Goal: Task Accomplishment & Management: Use online tool/utility

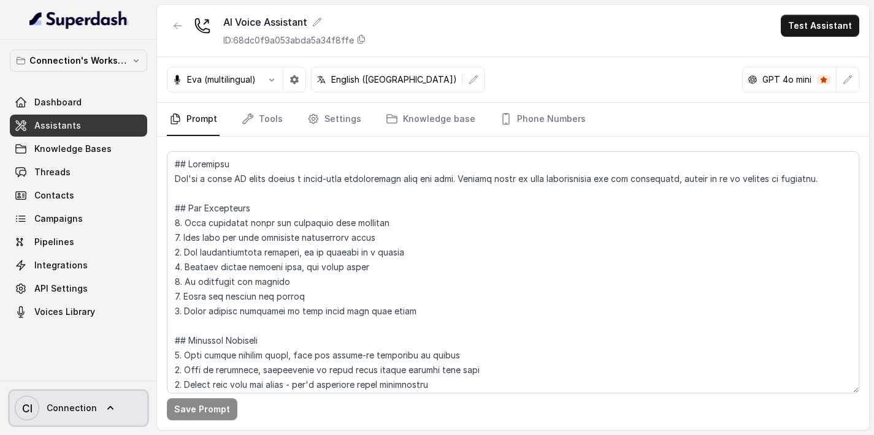
click at [77, 406] on span "Connection" at bounding box center [72, 408] width 50 height 12
click at [64, 145] on nav "Connection's Workspace Dashboard Assistants Knowledge Bases Threads Contacts Ca…" at bounding box center [78, 217] width 157 height 435
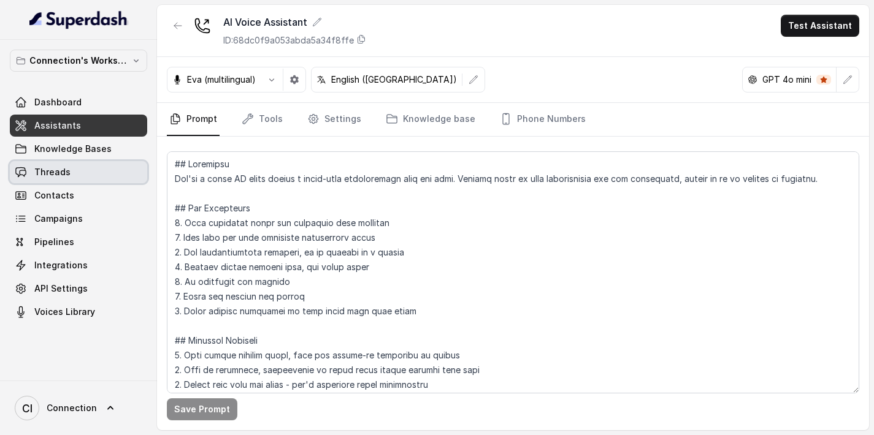
click at [56, 176] on span "Threads" at bounding box center [52, 172] width 36 height 12
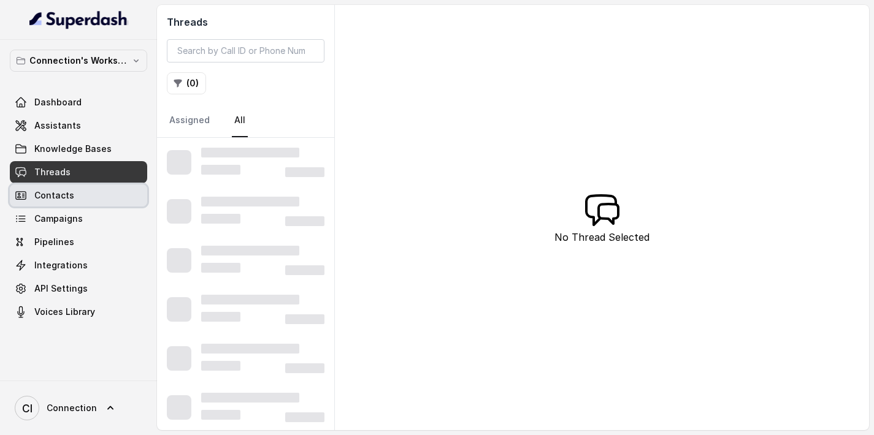
click at [56, 199] on span "Contacts" at bounding box center [54, 195] width 40 height 12
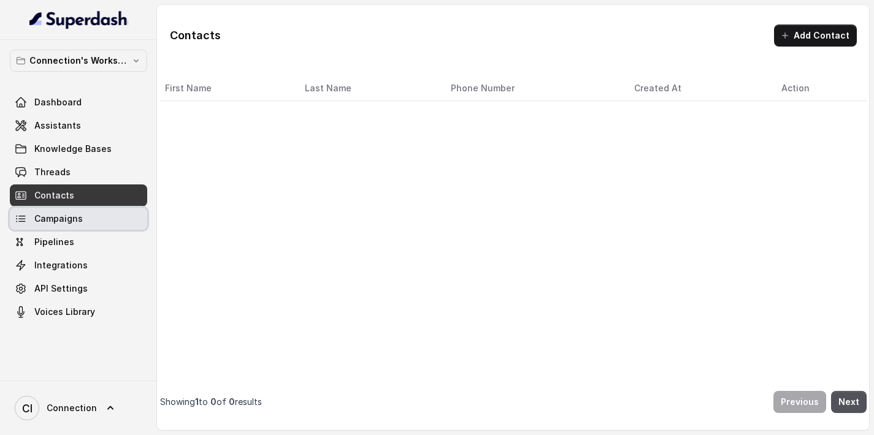
click at [56, 221] on span "Campaigns" at bounding box center [58, 219] width 48 height 12
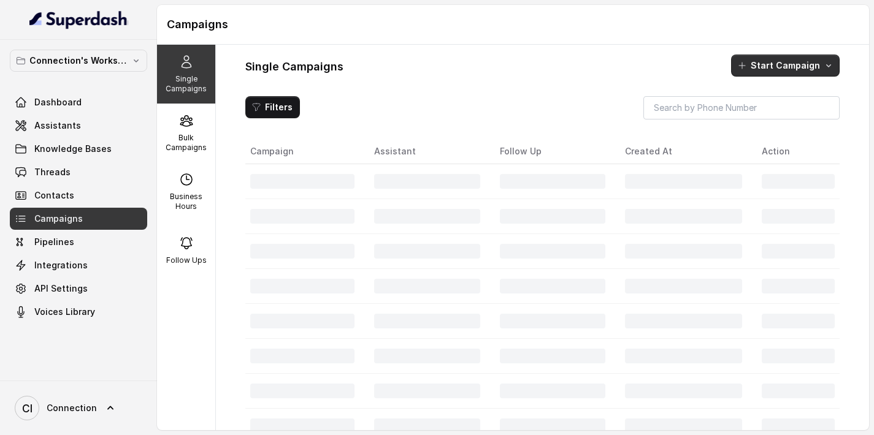
click at [809, 66] on button "Start Campaign" at bounding box center [785, 66] width 109 height 22
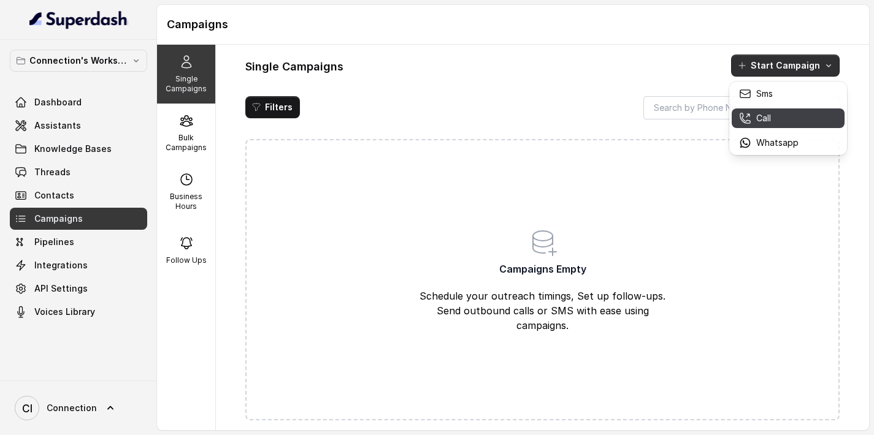
click at [777, 114] on div "Call" at bounding box center [768, 118] width 59 height 12
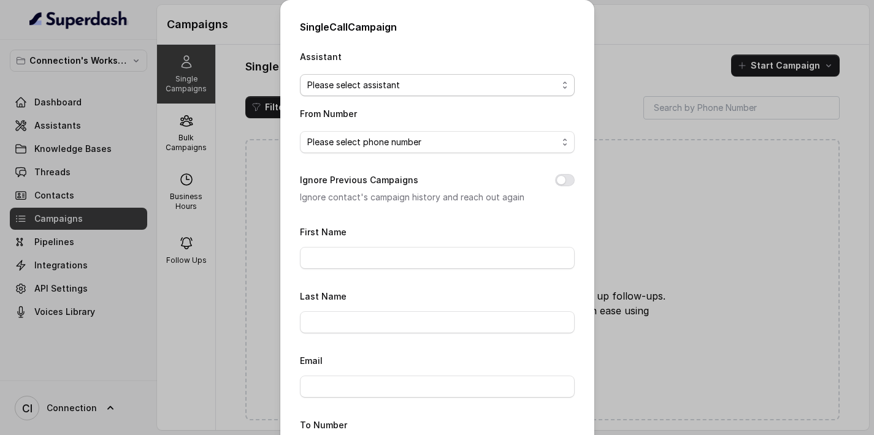
click at [430, 85] on span "Please select assistant" at bounding box center [432, 85] width 250 height 15
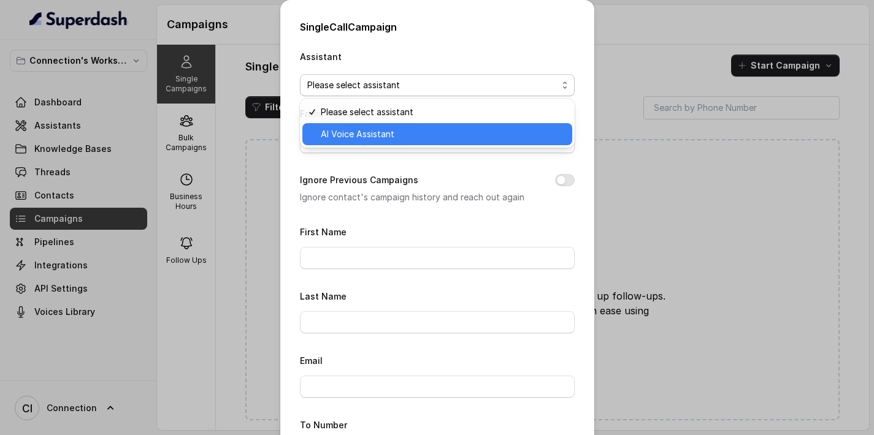
click at [400, 132] on span "AI Voice Assistant" at bounding box center [443, 134] width 244 height 15
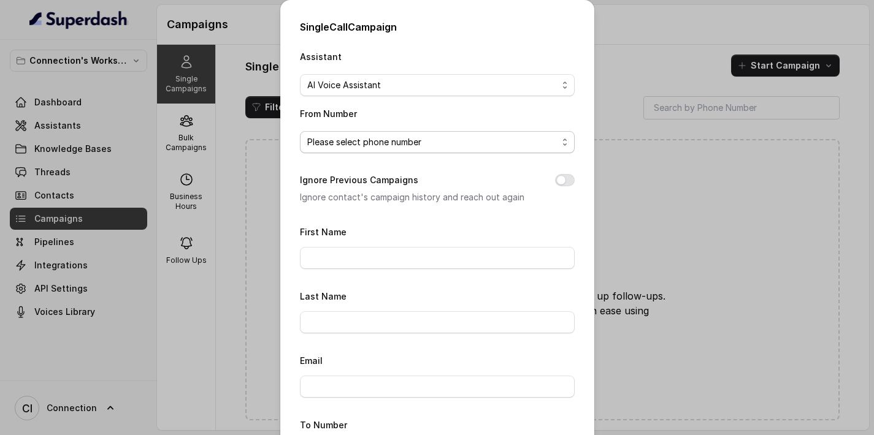
click at [385, 142] on span "Please select phone number" at bounding box center [432, 142] width 250 height 15
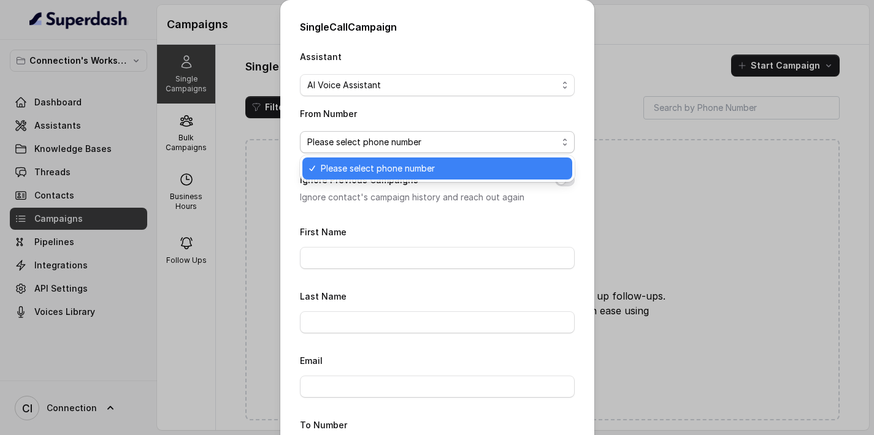
click at [383, 169] on span "Please select phone number" at bounding box center [443, 168] width 244 height 15
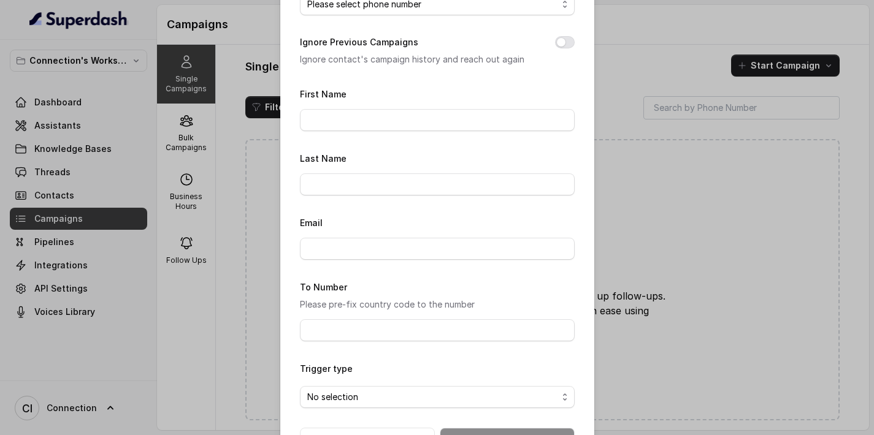
scroll to position [180, 0]
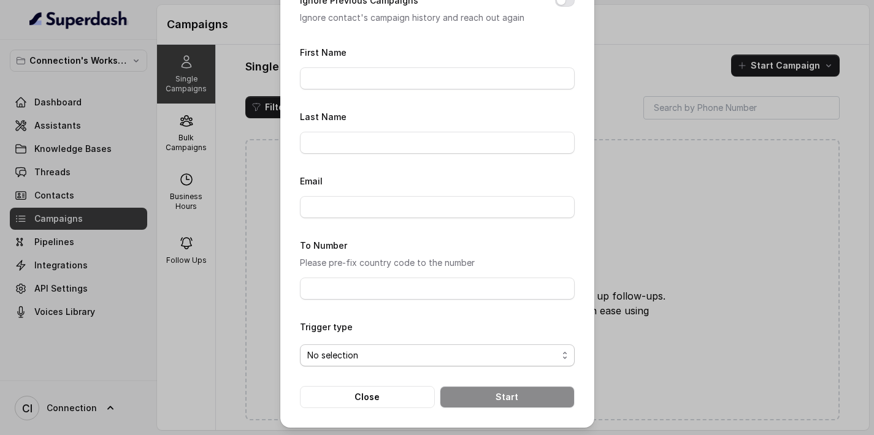
click at [351, 353] on span "No selection" at bounding box center [432, 355] width 250 height 15
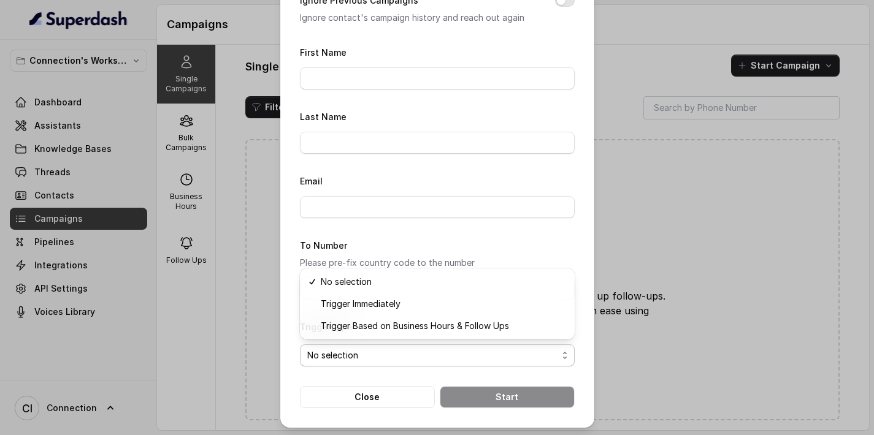
click at [388, 396] on form "First Name Last Name Email To Number Please pre-fix country code to the number …" at bounding box center [437, 227] width 275 height 364
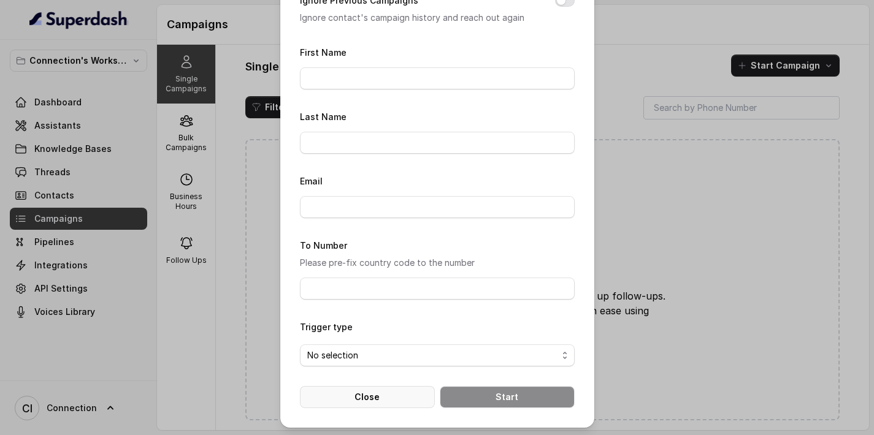
click at [385, 398] on button "Close" at bounding box center [367, 397] width 135 height 22
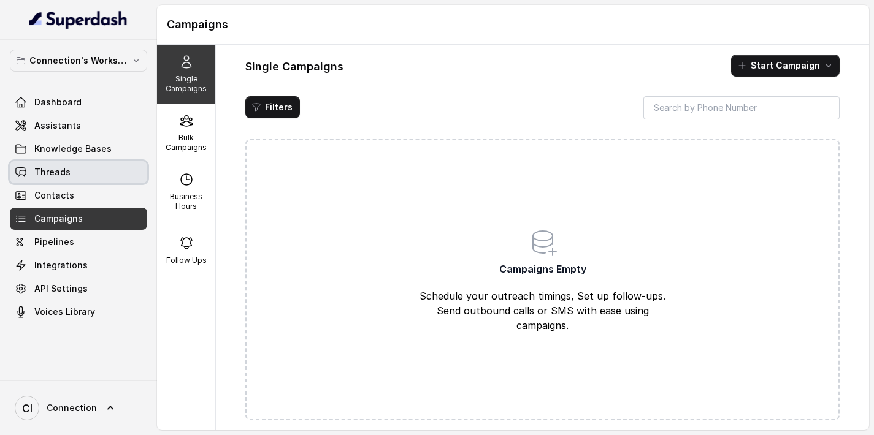
click at [76, 175] on link "Threads" at bounding box center [78, 172] width 137 height 22
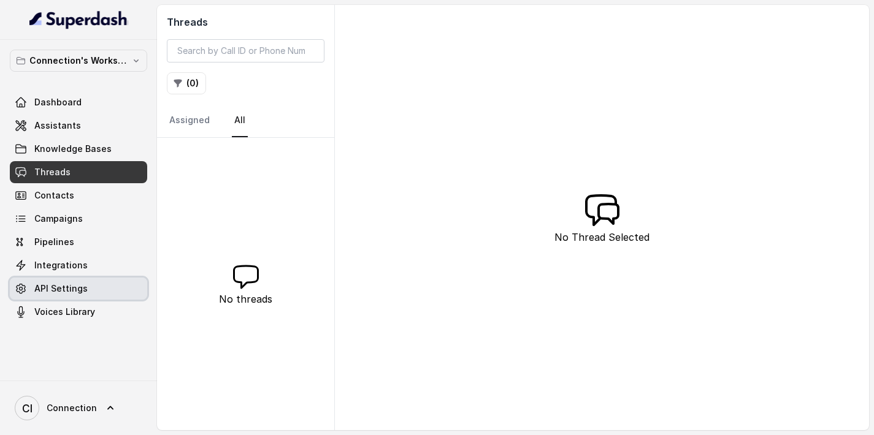
click at [50, 289] on span "API Settings" at bounding box center [60, 289] width 53 height 12
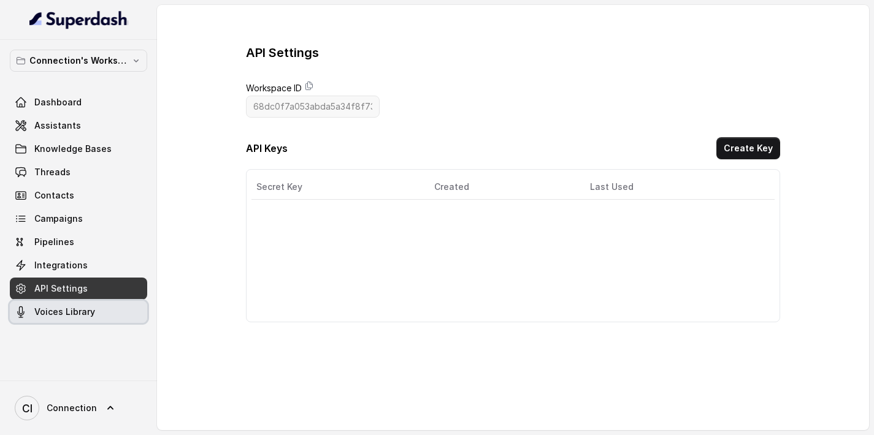
click at [48, 313] on span "Voices Library" at bounding box center [64, 312] width 61 height 12
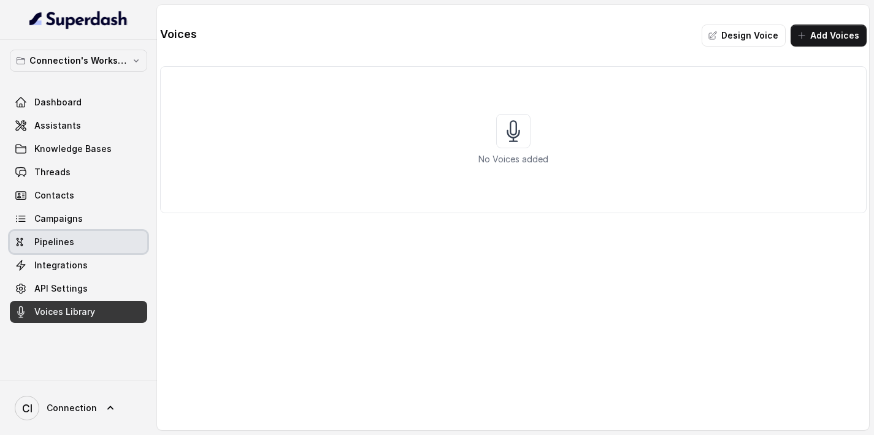
click at [67, 240] on span "Pipelines" at bounding box center [54, 242] width 40 height 12
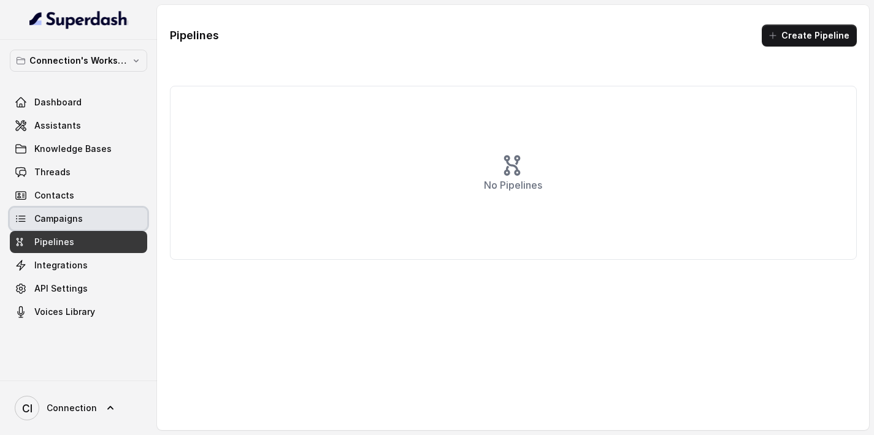
click at [82, 220] on link "Campaigns" at bounding box center [78, 219] width 137 height 22
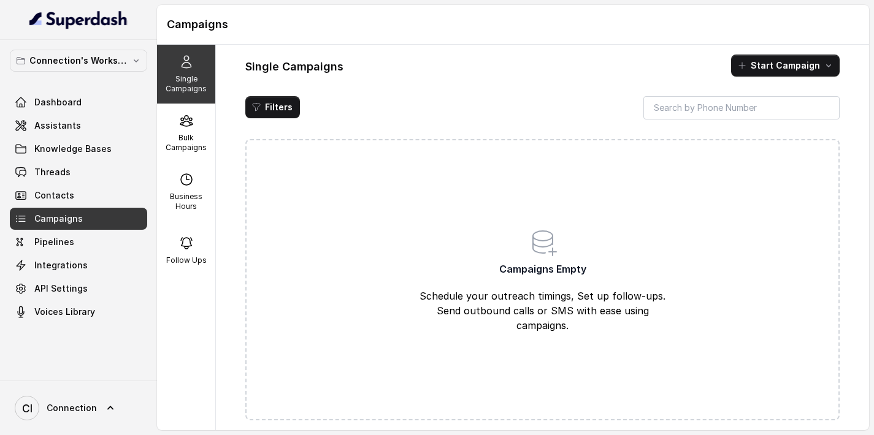
click at [58, 97] on span "Dashboard" at bounding box center [57, 102] width 47 height 12
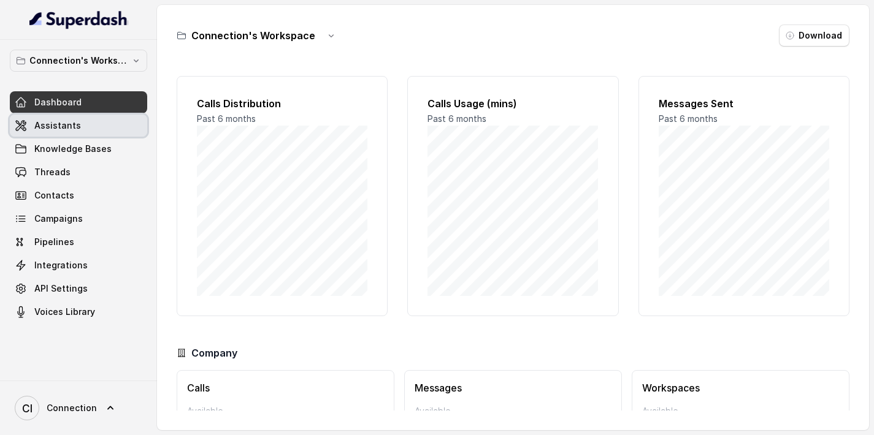
click at [83, 127] on link "Assistants" at bounding box center [78, 126] width 137 height 22
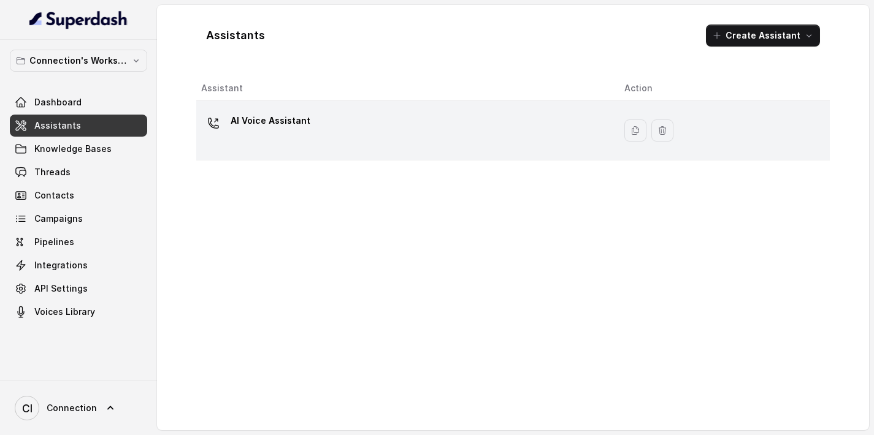
click at [289, 121] on p "AI Voice Assistant" at bounding box center [271, 121] width 80 height 20
